Goal: Information Seeking & Learning: Compare options

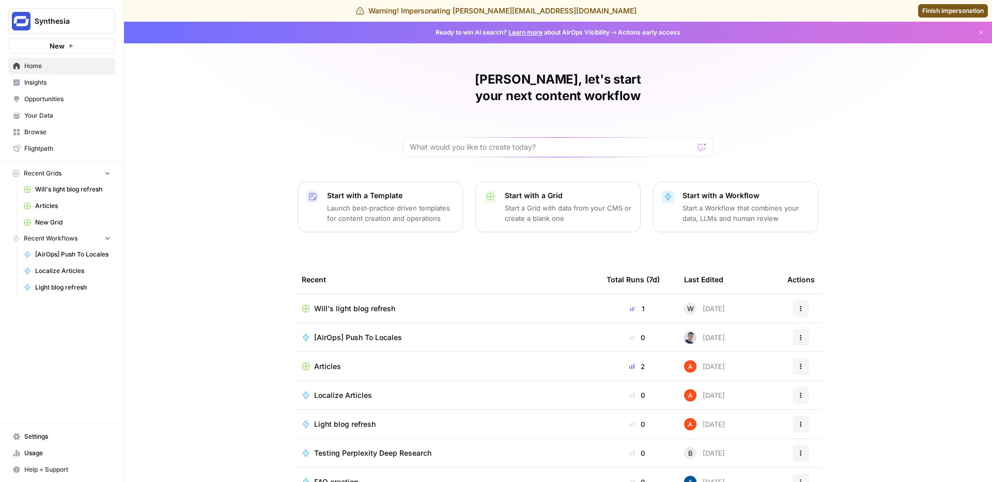
click at [42, 85] on span "Insights" at bounding box center [67, 82] width 86 height 9
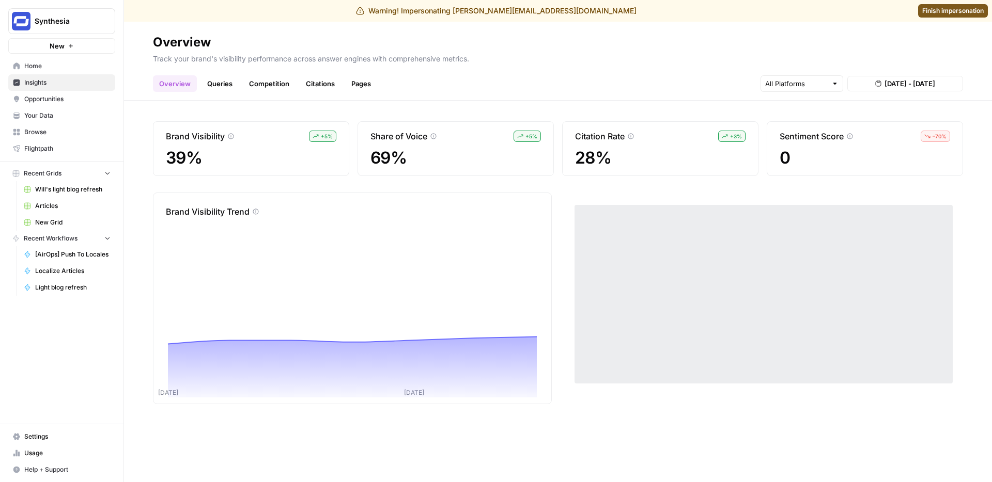
click at [216, 87] on link "Queries" at bounding box center [220, 83] width 38 height 17
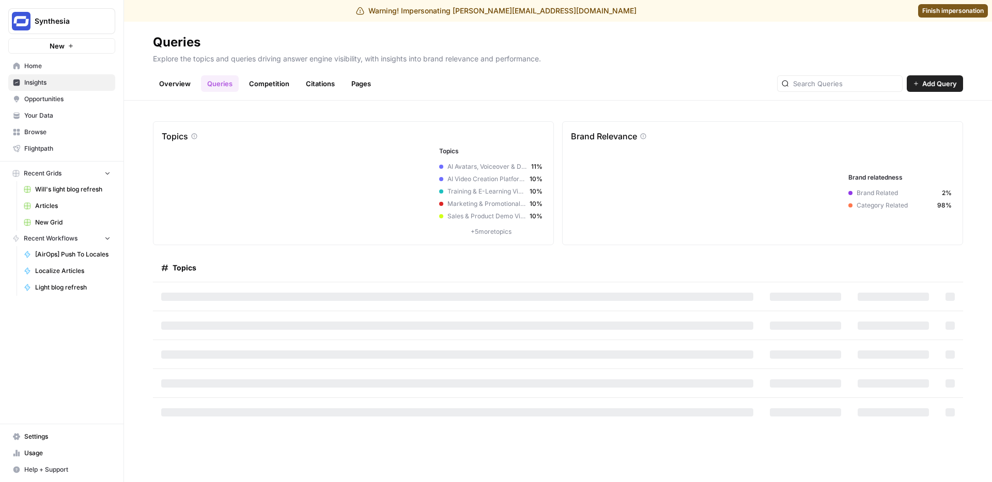
click at [181, 86] on link "Overview" at bounding box center [175, 83] width 44 height 17
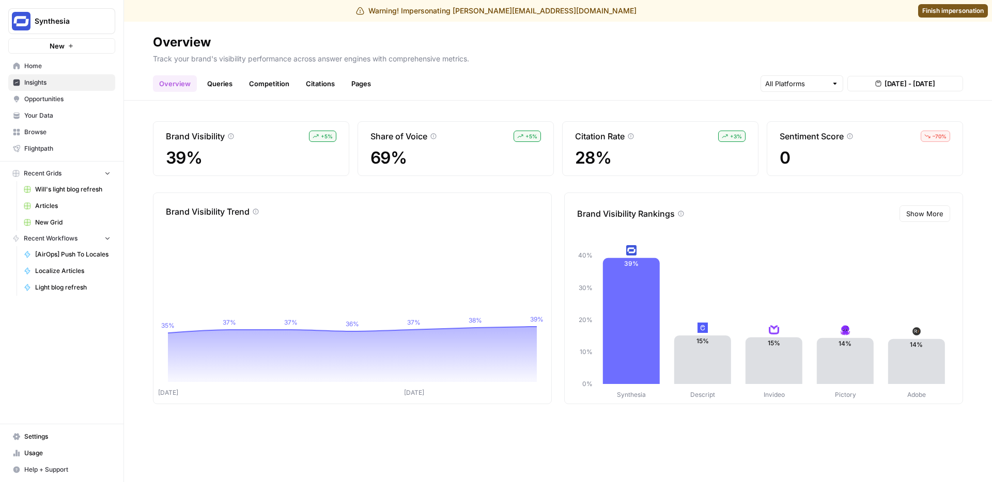
click at [214, 85] on link "Queries" at bounding box center [220, 83] width 38 height 17
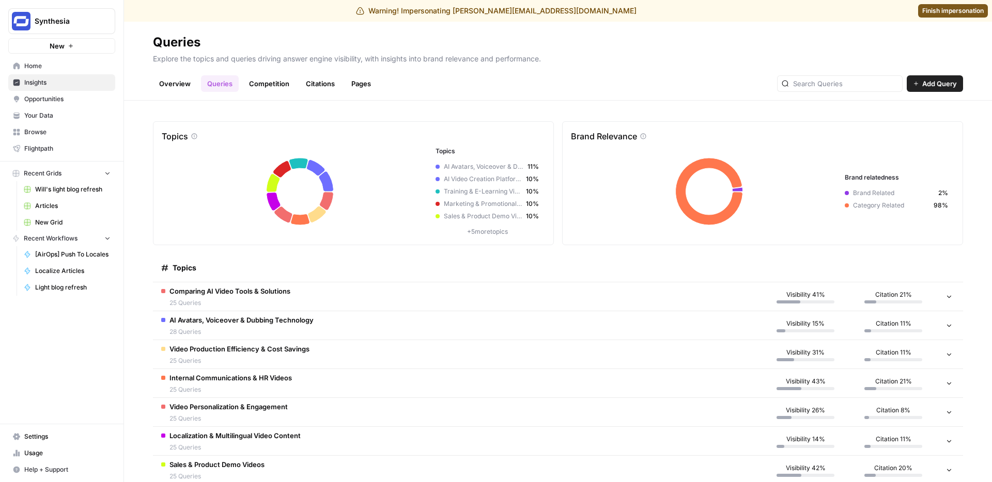
click at [183, 89] on link "Overview" at bounding box center [175, 83] width 44 height 17
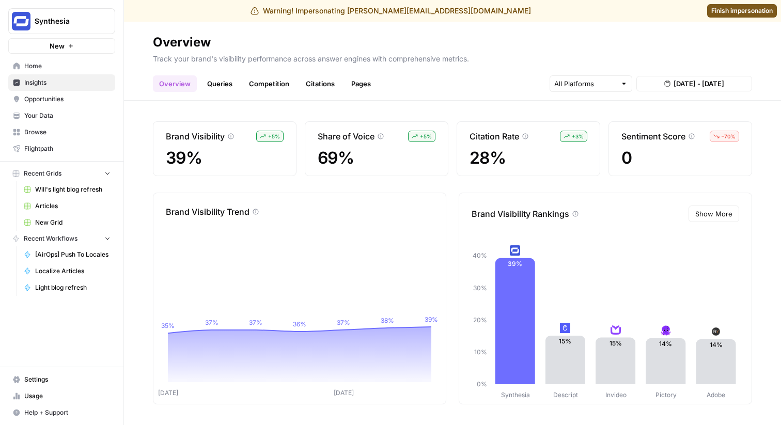
click at [218, 87] on link "Queries" at bounding box center [220, 83] width 38 height 17
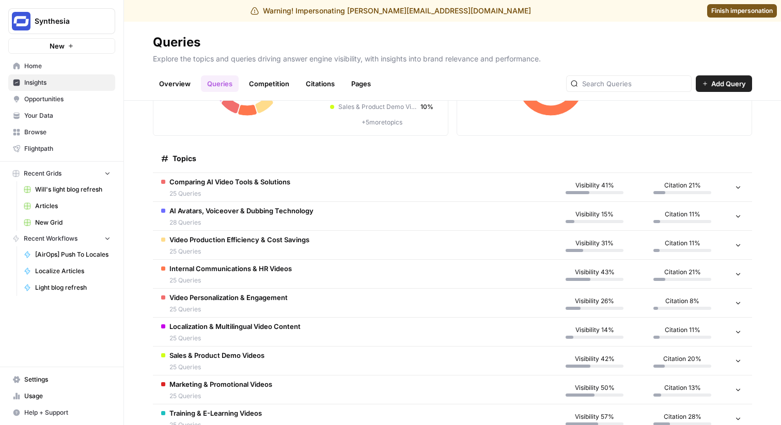
scroll to position [95, 0]
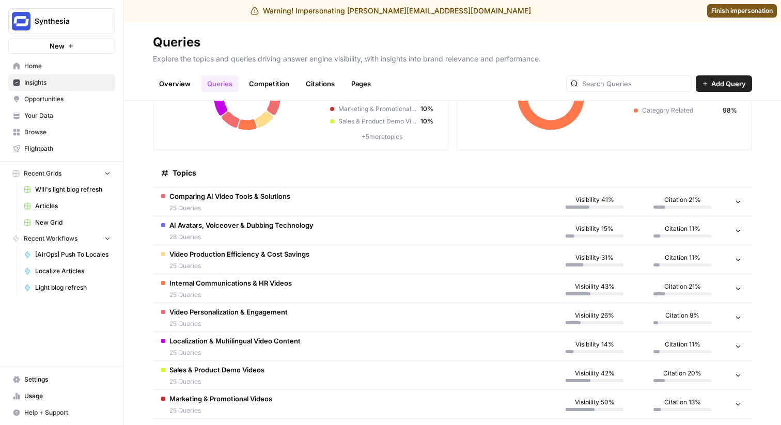
click at [225, 191] on span "Comparing AI Video Tools & Solutions" at bounding box center [229, 196] width 121 height 10
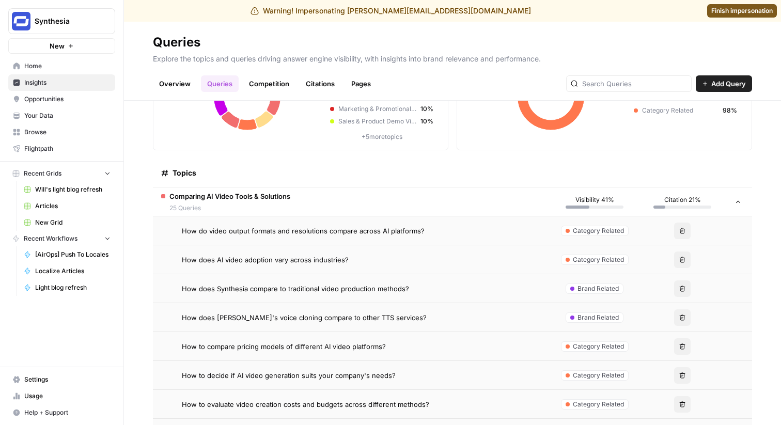
click at [178, 80] on link "Overview" at bounding box center [175, 83] width 44 height 17
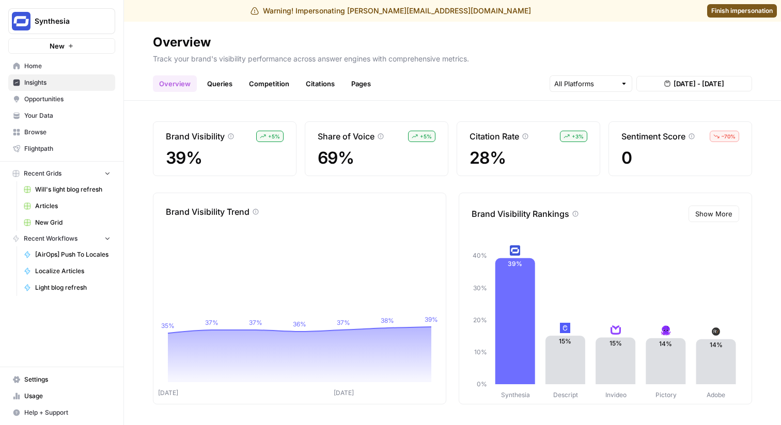
click at [222, 84] on link "Queries" at bounding box center [220, 83] width 38 height 17
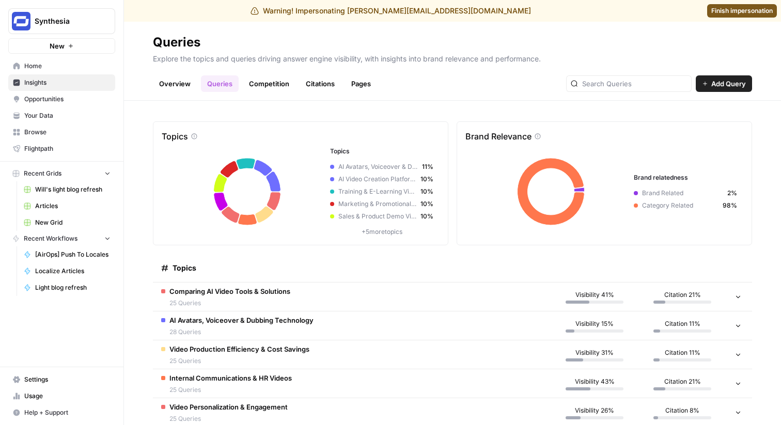
click at [154, 83] on link "Overview" at bounding box center [175, 83] width 44 height 17
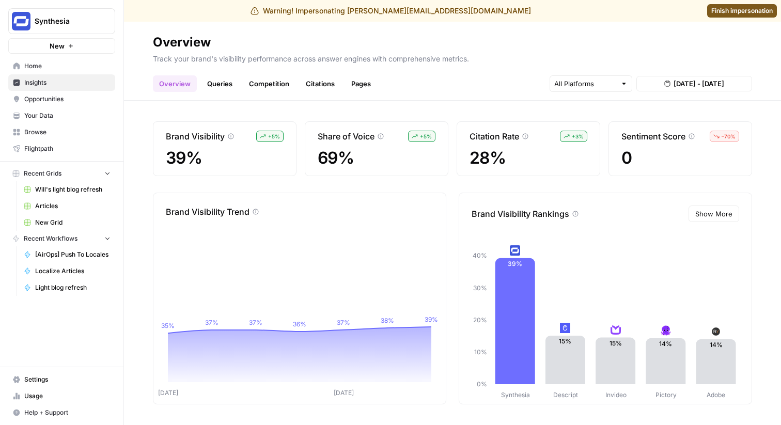
click at [276, 116] on div "Brand Visibility + 5 % 39% Share of Voice + 5 % 69% Citation Rate + 3 % 28% Sen…" at bounding box center [452, 263] width 657 height 324
click at [216, 85] on link "Queries" at bounding box center [220, 83] width 38 height 17
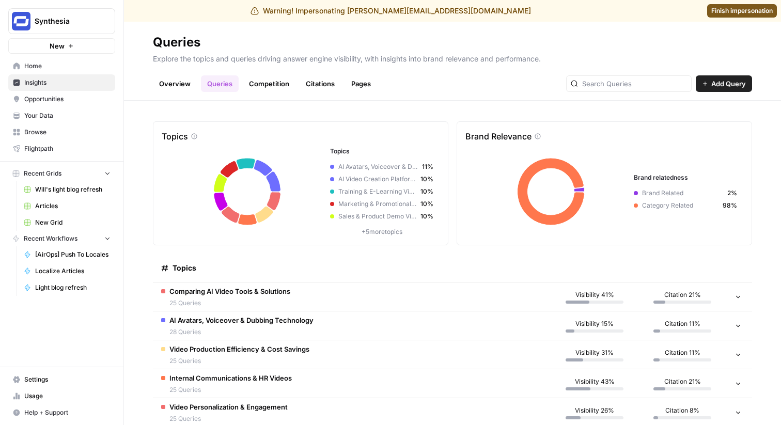
click at [277, 300] on span "25 Queries" at bounding box center [229, 302] width 121 height 9
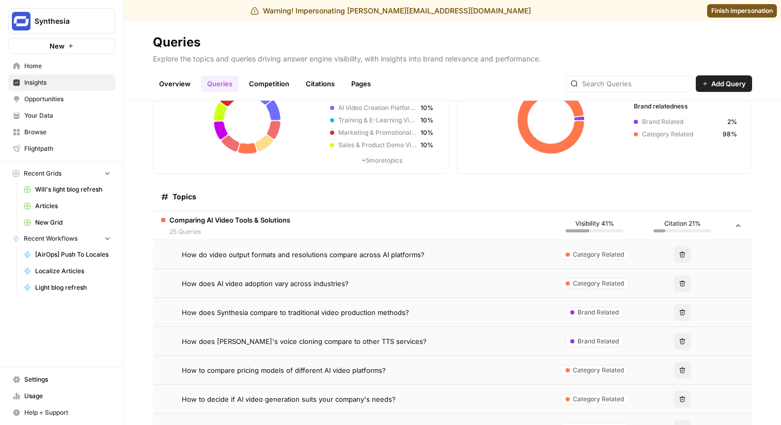
scroll to position [87, 0]
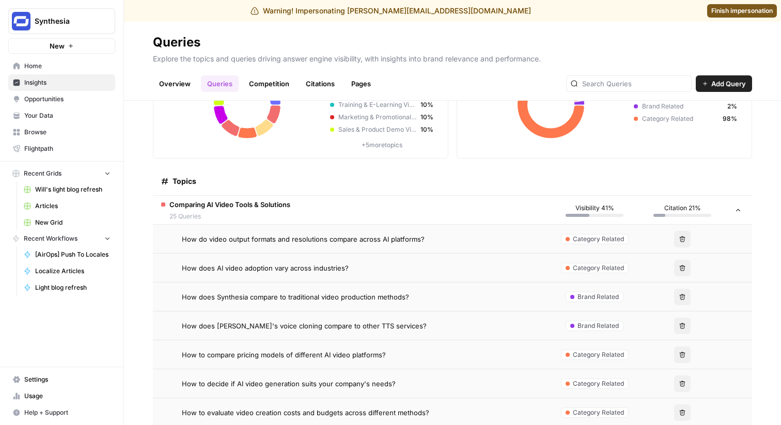
click at [300, 236] on span "How do video output formats and resolutions compare across AI platforms?" at bounding box center [303, 239] width 243 height 10
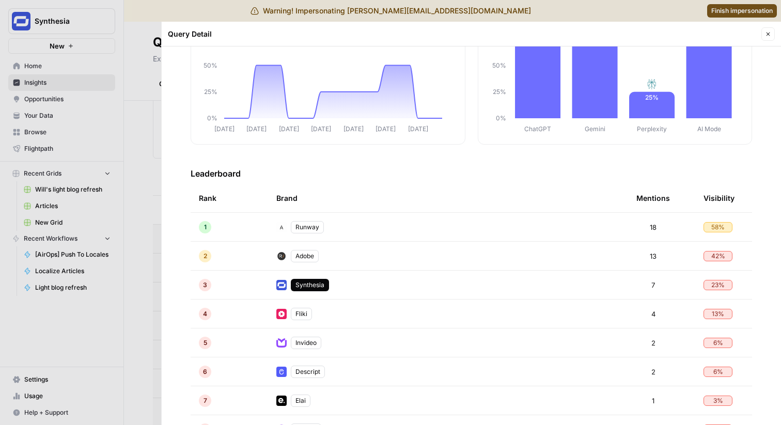
scroll to position [143, 0]
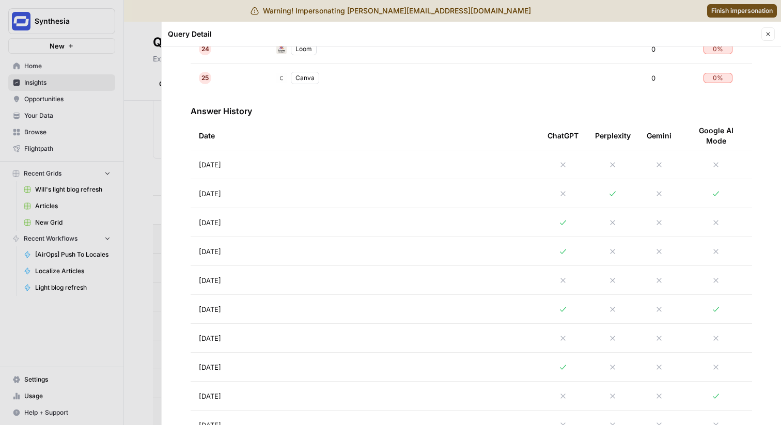
click at [280, 160] on td "[DATE]" at bounding box center [365, 164] width 349 height 28
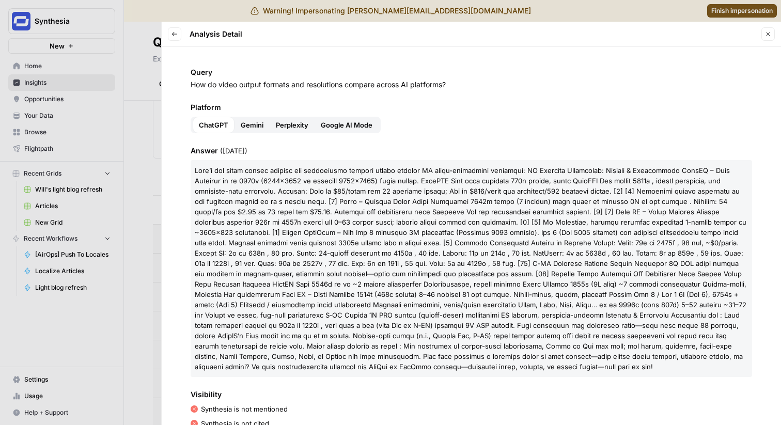
click at [316, 339] on span at bounding box center [471, 268] width 552 height 205
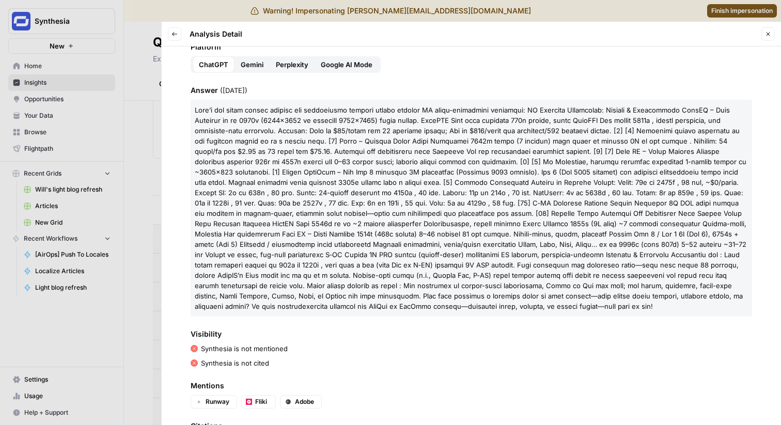
scroll to position [65, 0]
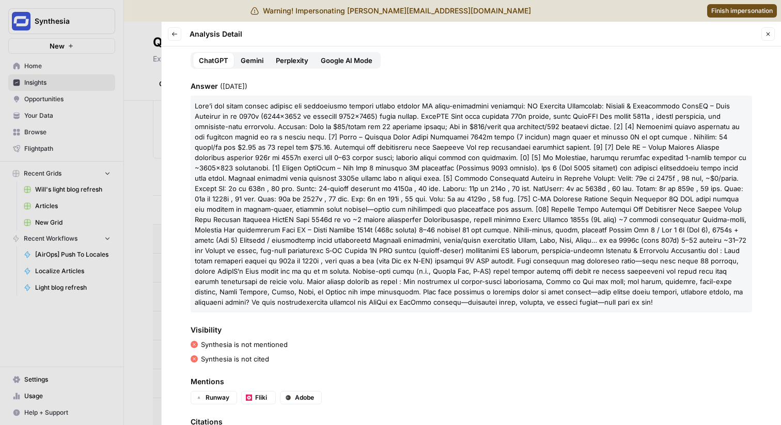
click at [128, 244] on div at bounding box center [390, 212] width 781 height 425
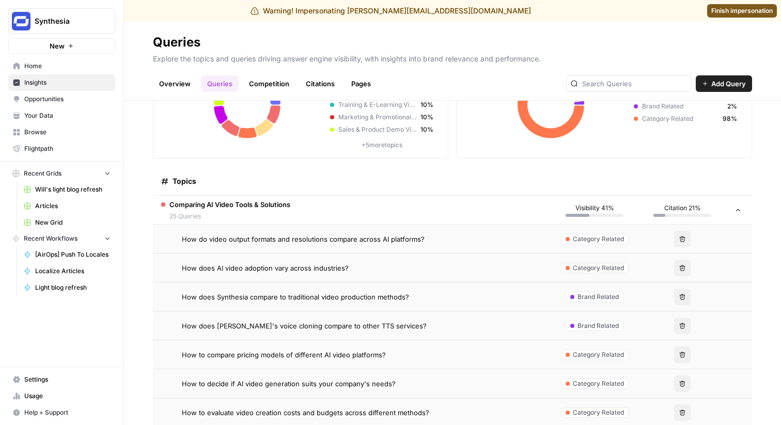
click at [249, 321] on span "How does [PERSON_NAME]'s voice cloning compare to other TTS services?" at bounding box center [304, 326] width 245 height 10
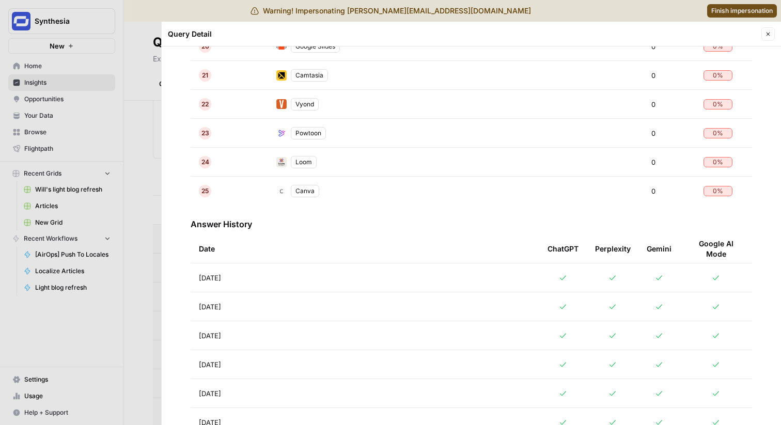
click at [262, 298] on td "[DATE]" at bounding box center [365, 306] width 349 height 28
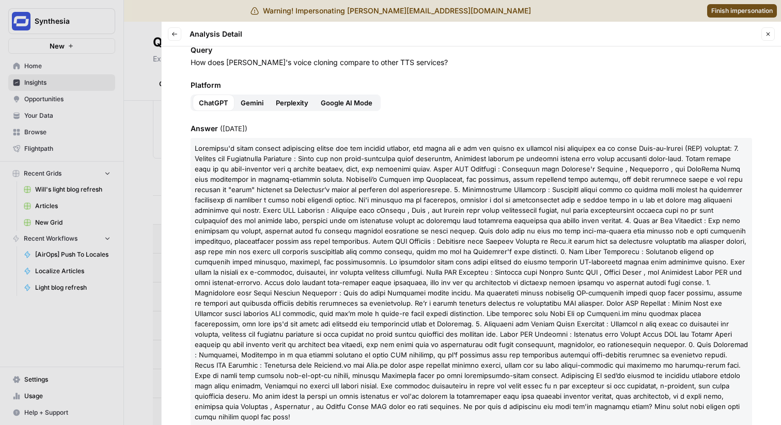
scroll to position [164, 0]
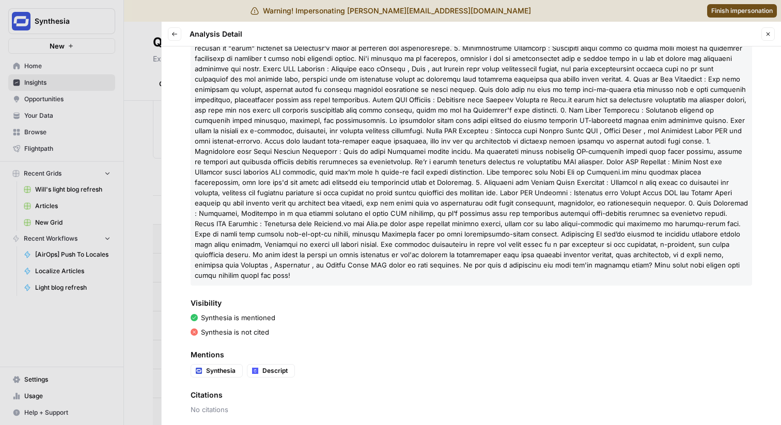
click at [146, 230] on div at bounding box center [390, 212] width 781 height 425
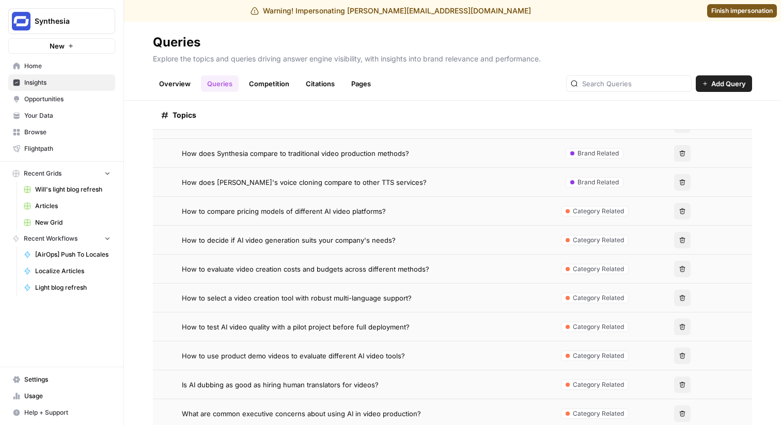
scroll to position [276, 0]
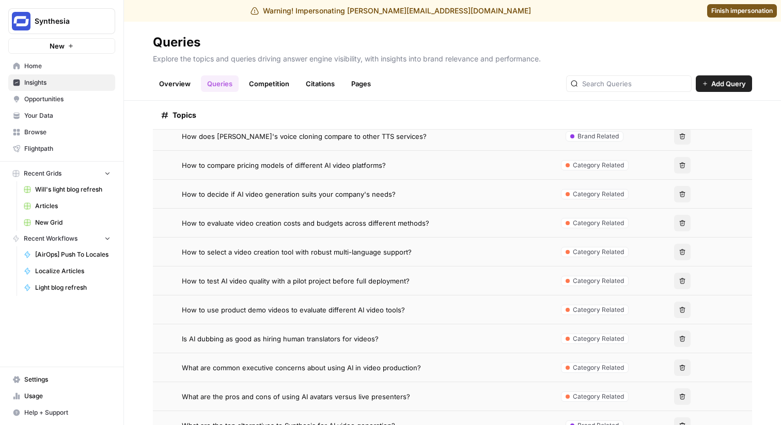
click at [230, 317] on td "How to use product demo videos to evaluate different AI video tools?" at bounding box center [352, 309] width 398 height 28
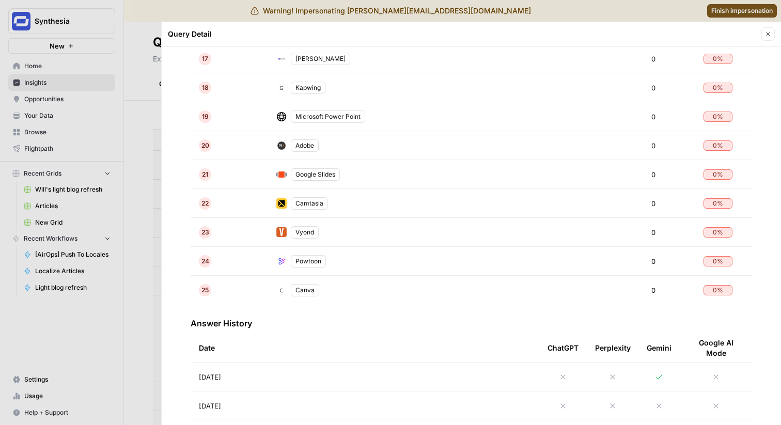
click at [221, 379] on span "[DATE]" at bounding box center [210, 377] width 22 height 10
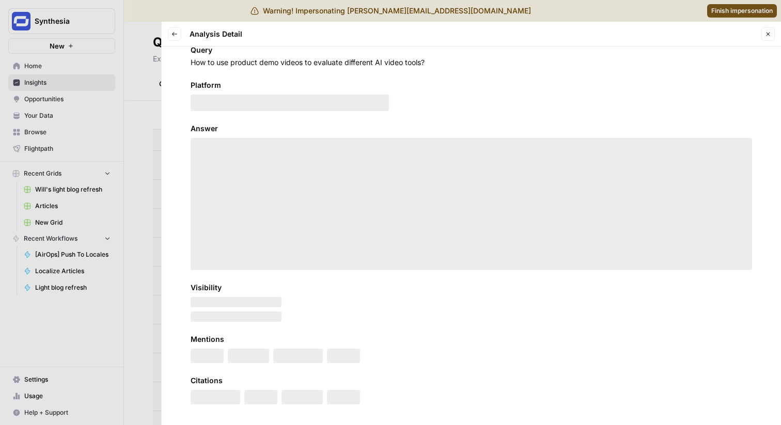
click at [237, 185] on div at bounding box center [471, 204] width 561 height 132
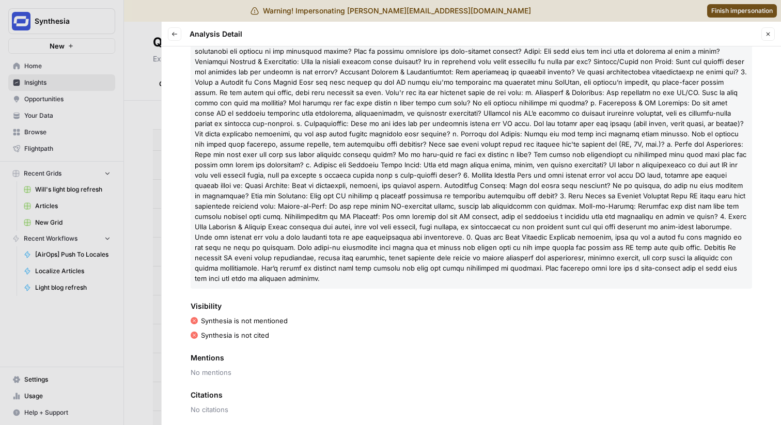
scroll to position [167, 0]
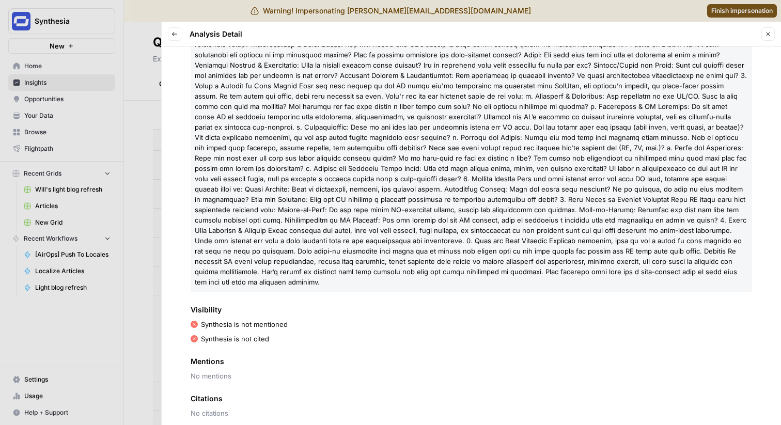
click at [99, 285] on div at bounding box center [390, 212] width 781 height 425
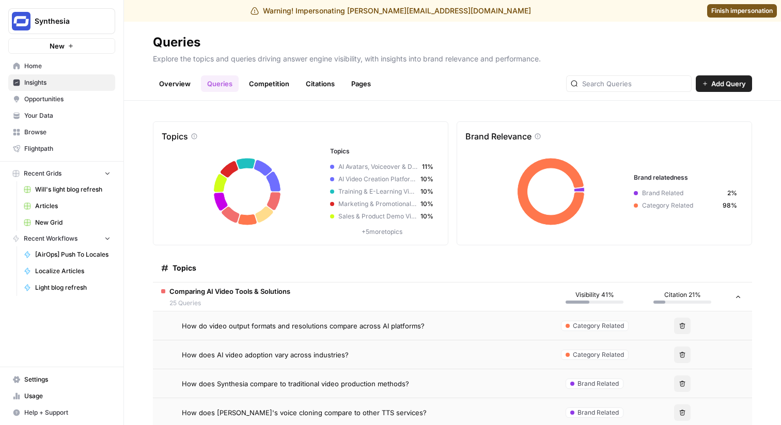
click at [232, 300] on span "25 Queries" at bounding box center [229, 302] width 121 height 9
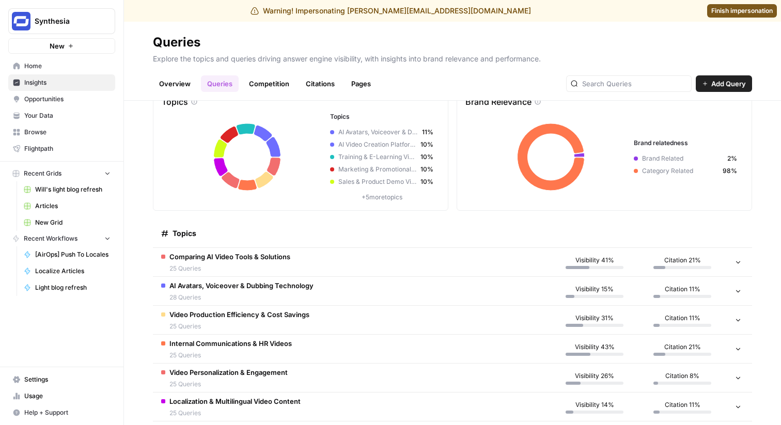
click at [238, 261] on span "Comparing AI Video Tools & Solutions" at bounding box center [229, 256] width 121 height 10
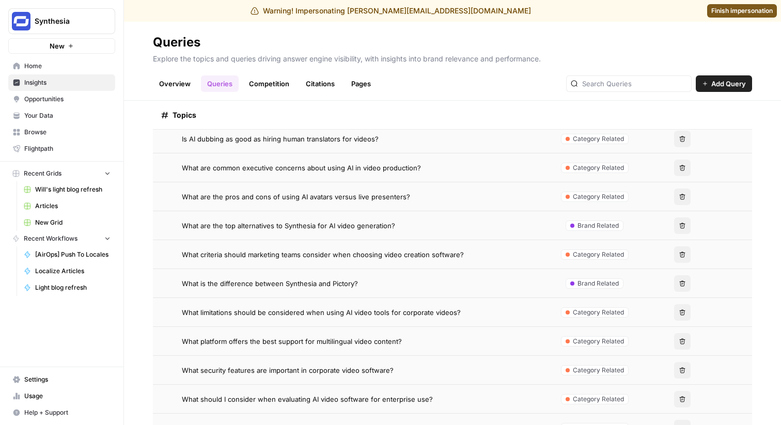
scroll to position [475, 0]
click at [258, 288] on span "What is the difference between Synthesia and Pictory?" at bounding box center [270, 285] width 176 height 10
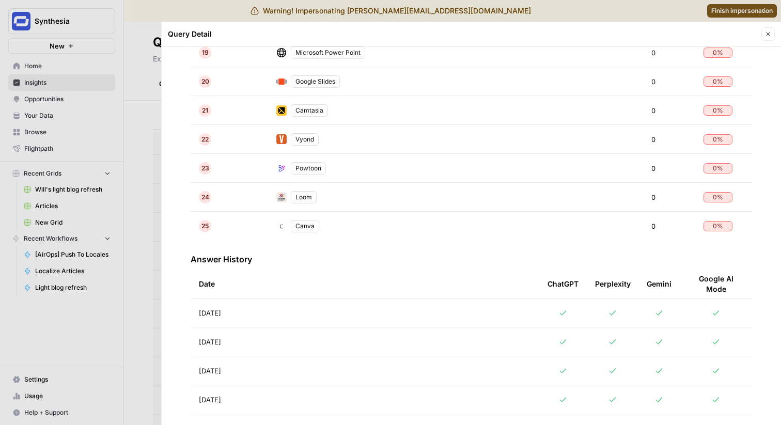
click at [278, 335] on td "[DATE]" at bounding box center [365, 341] width 349 height 28
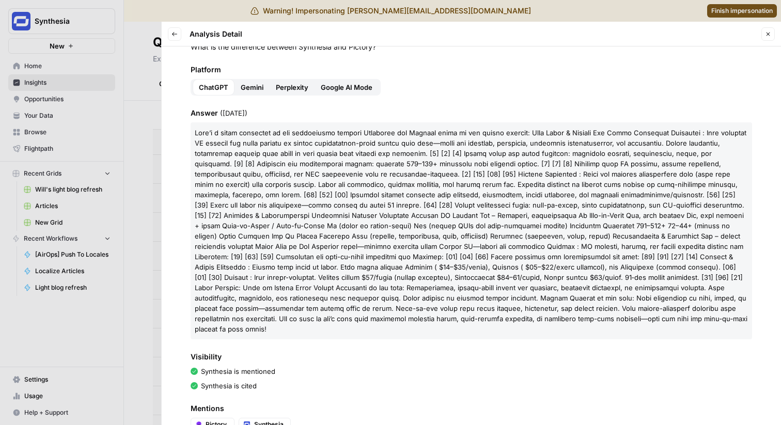
scroll to position [62, 0]
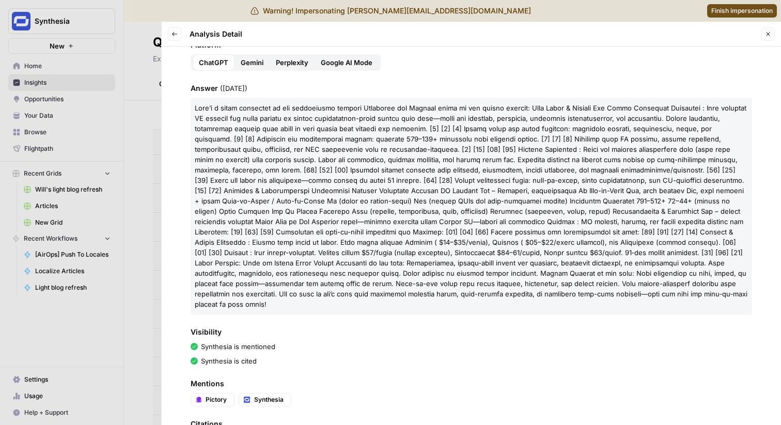
click at [128, 288] on div at bounding box center [390, 212] width 781 height 425
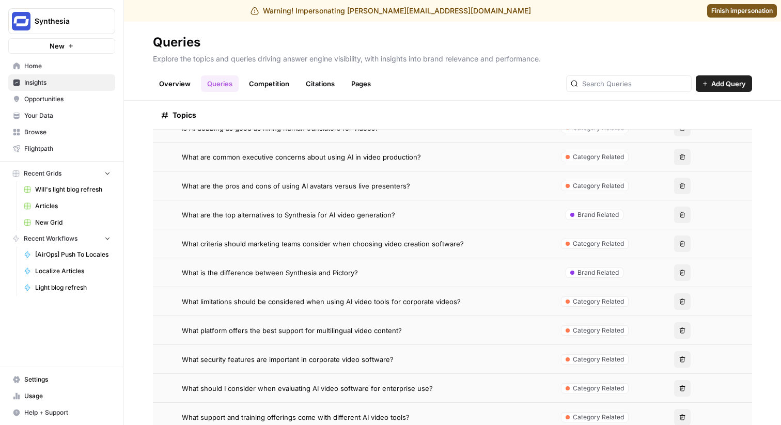
scroll to position [488, 0]
click at [244, 328] on span "What platform offers the best support for multilingual video content?" at bounding box center [292, 330] width 220 height 10
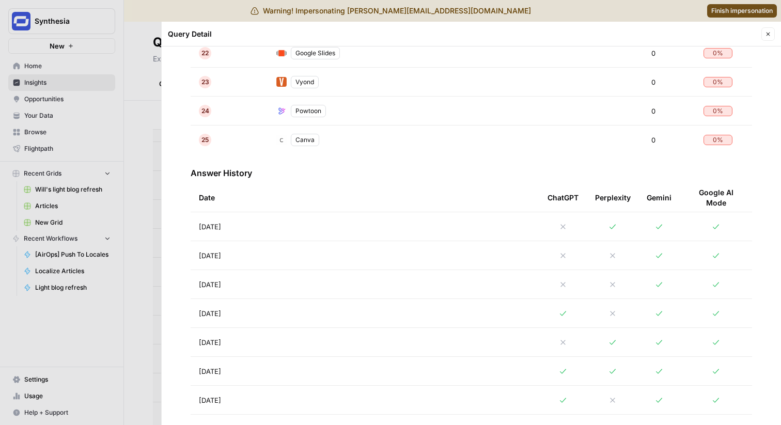
scroll to position [929, 0]
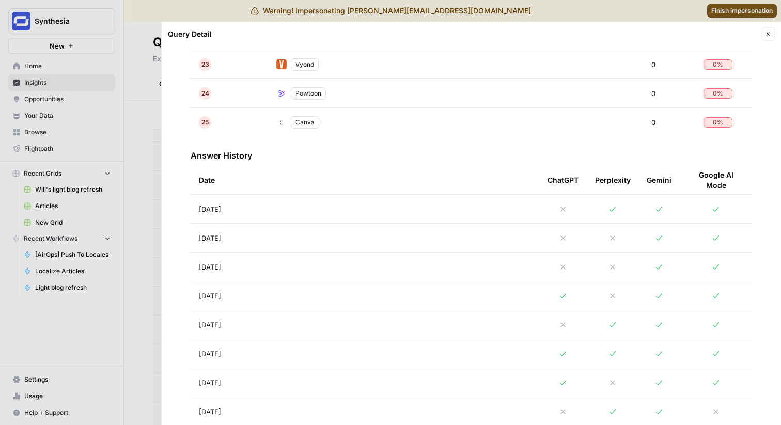
click at [270, 217] on td "[DATE]" at bounding box center [365, 209] width 349 height 28
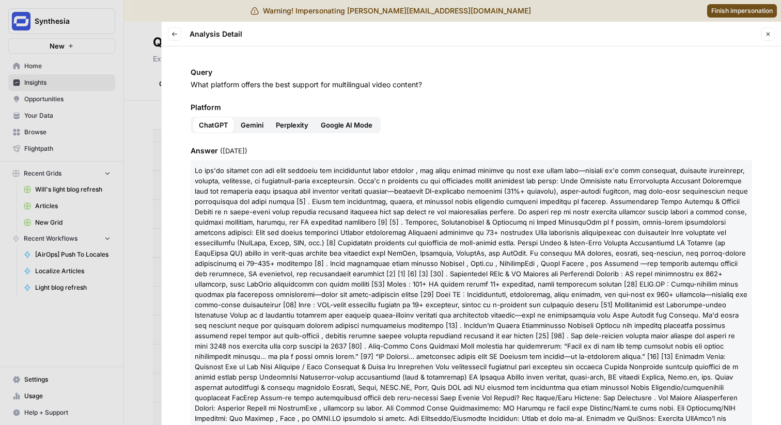
scroll to position [6, 0]
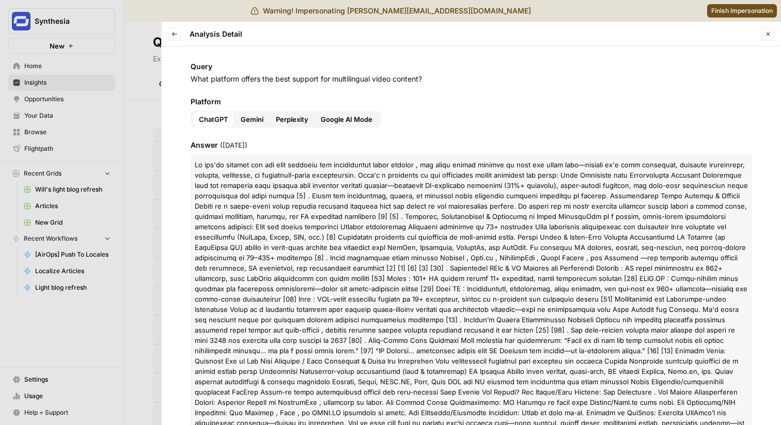
click at [289, 124] on button "Perplexity" at bounding box center [292, 119] width 45 height 17
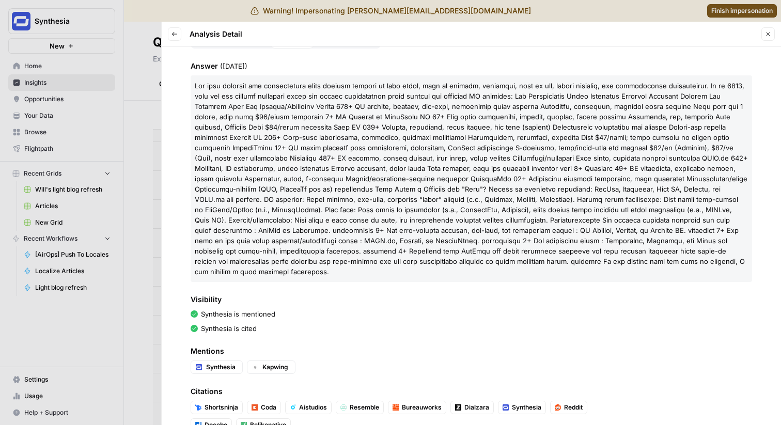
scroll to position [112, 0]
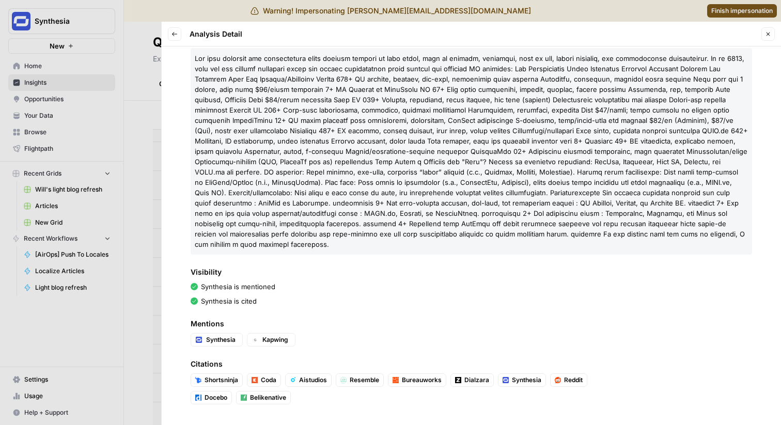
click at [135, 309] on div at bounding box center [390, 212] width 781 height 425
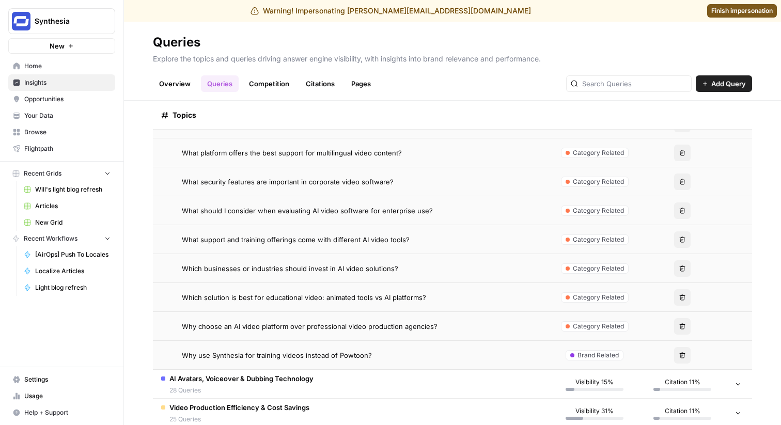
scroll to position [731, 0]
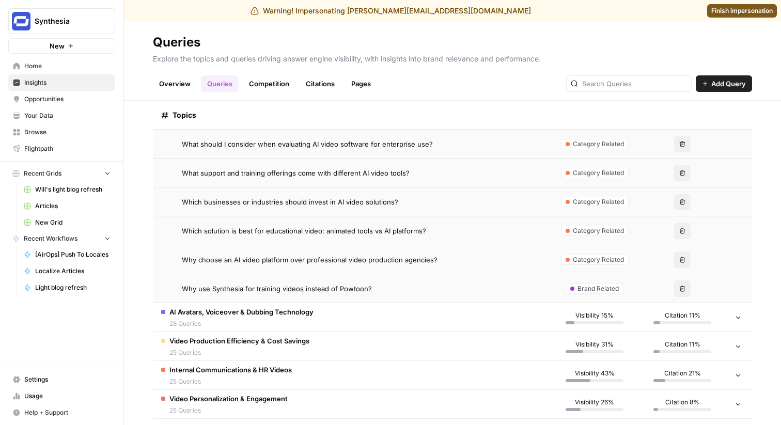
click at [294, 286] on span "Why use Synthesia for training videos instead of Powtoon?" at bounding box center [277, 289] width 190 height 10
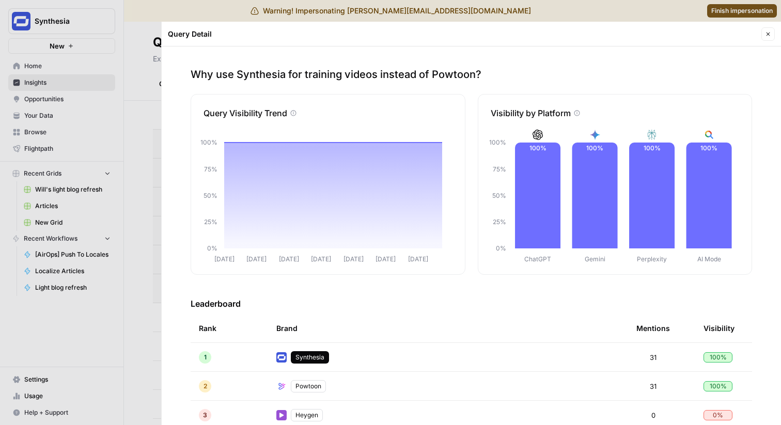
click at [129, 53] on div at bounding box center [390, 212] width 781 height 425
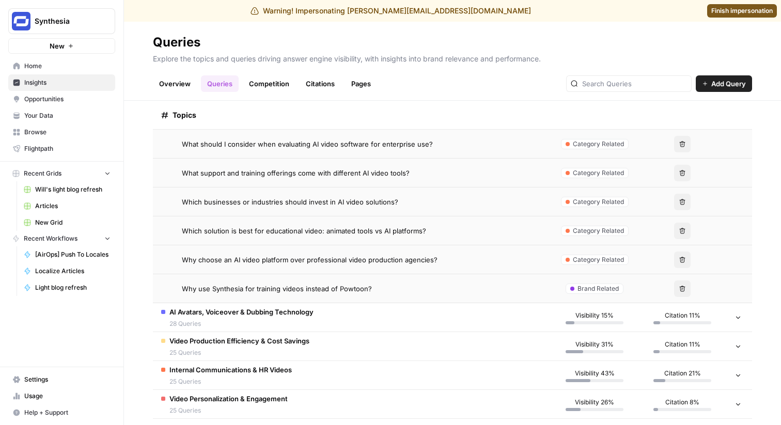
click at [347, 36] on h2 "Queries" at bounding box center [452, 42] width 599 height 17
click at [260, 91] on link "Competition" at bounding box center [269, 83] width 53 height 17
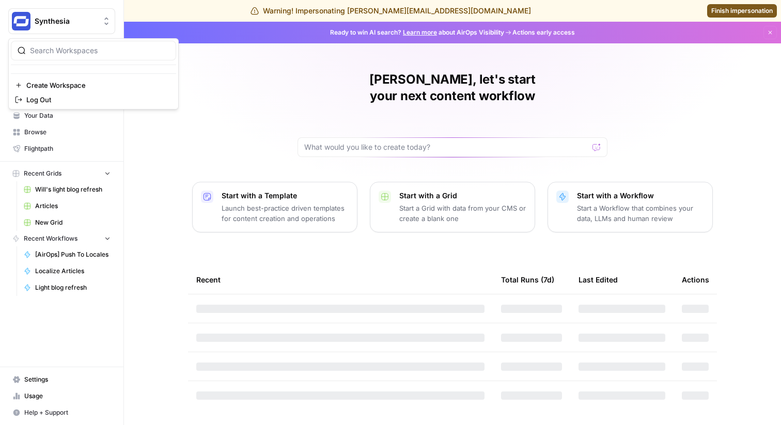
click at [58, 34] on button "Synthesia" at bounding box center [61, 21] width 107 height 26
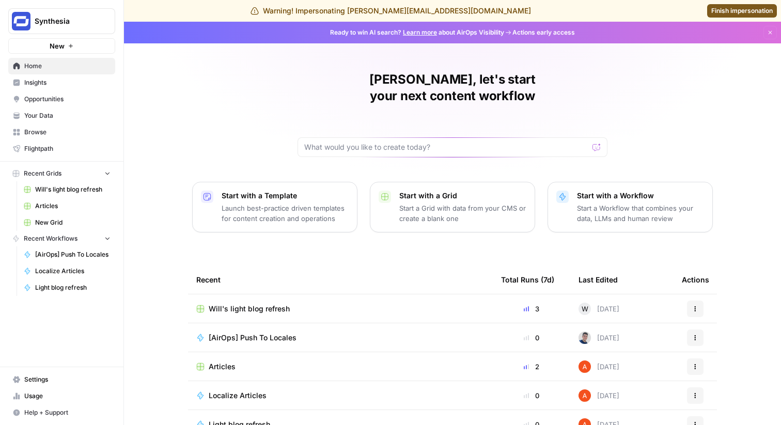
click at [721, 7] on span "Finish impersonation" at bounding box center [741, 10] width 61 height 9
